Goal: Communication & Community: Answer question/provide support

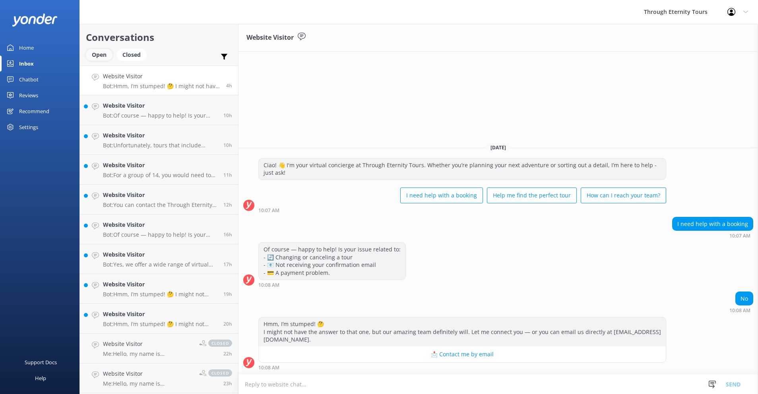
click at [104, 55] on div "Open" at bounding box center [99, 55] width 27 height 12
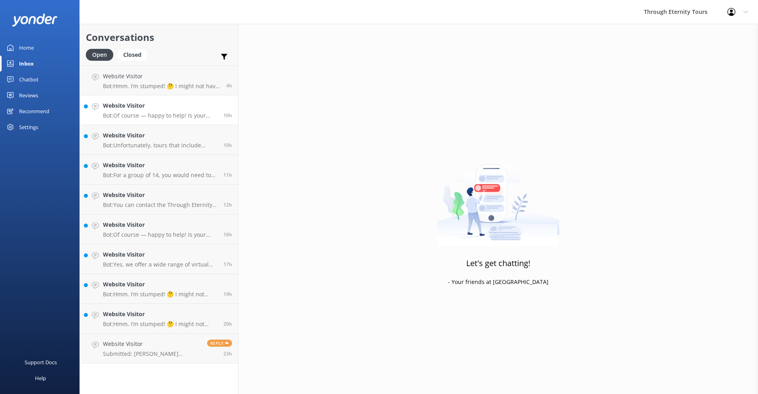
click at [141, 115] on p "Bot: Of course — happy to help! Is your issue related to: - 🔄 Changing or cance…" at bounding box center [160, 115] width 114 height 7
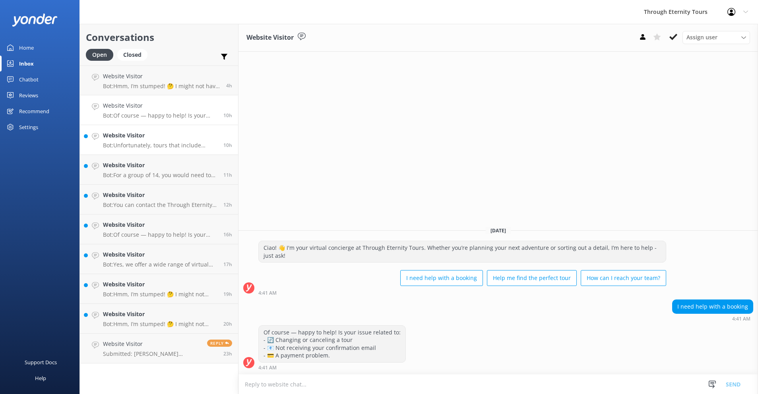
click at [146, 149] on p "Bot: Unfortunately, tours that include access to the Colosseum Underground are …" at bounding box center [160, 145] width 114 height 7
